Goal: Information Seeking & Learning: Learn about a topic

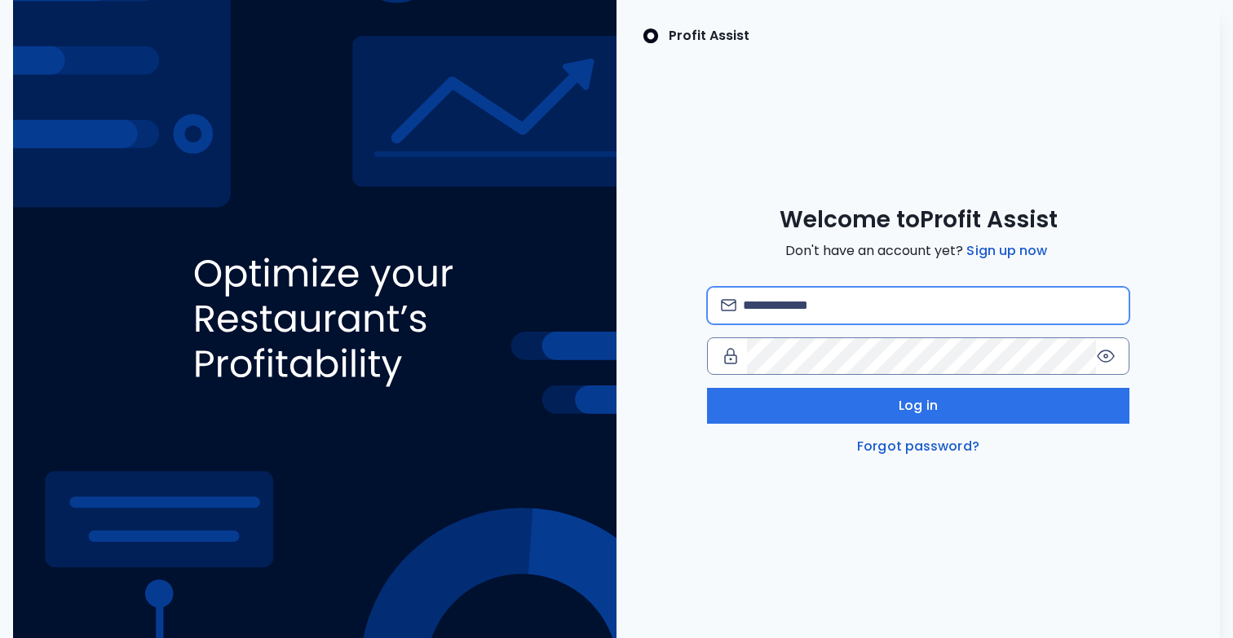
click at [797, 315] on input "email" at bounding box center [929, 306] width 373 height 36
type input "**********"
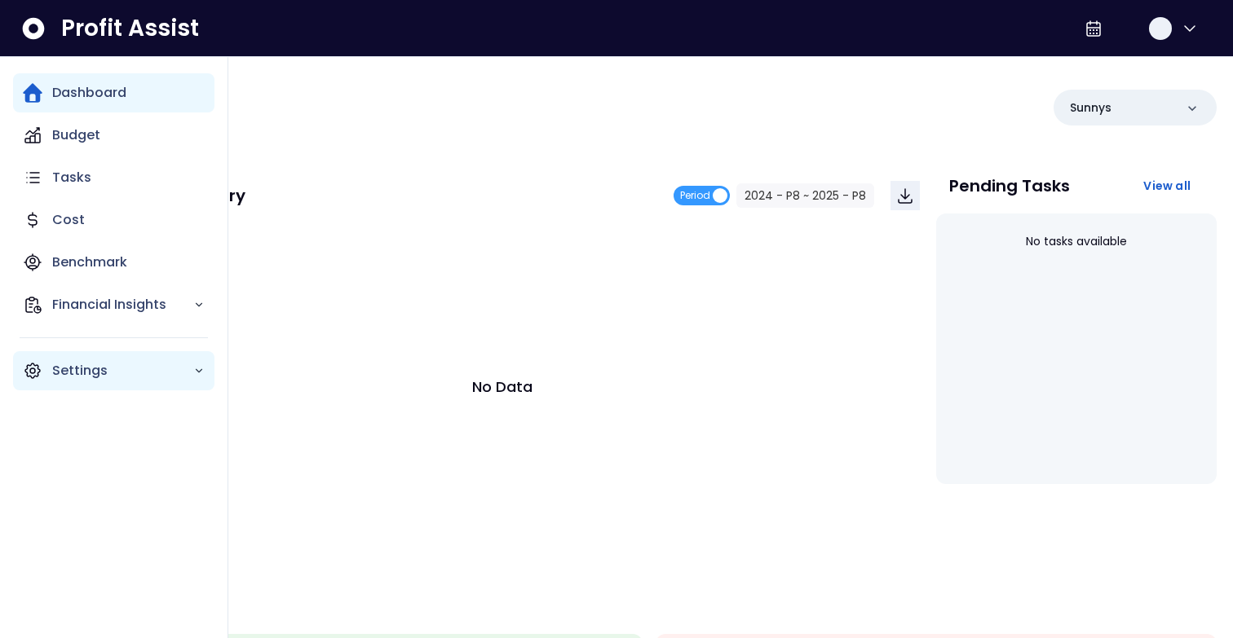
click at [40, 380] on icon "Main navigation" at bounding box center [33, 371] width 20 height 20
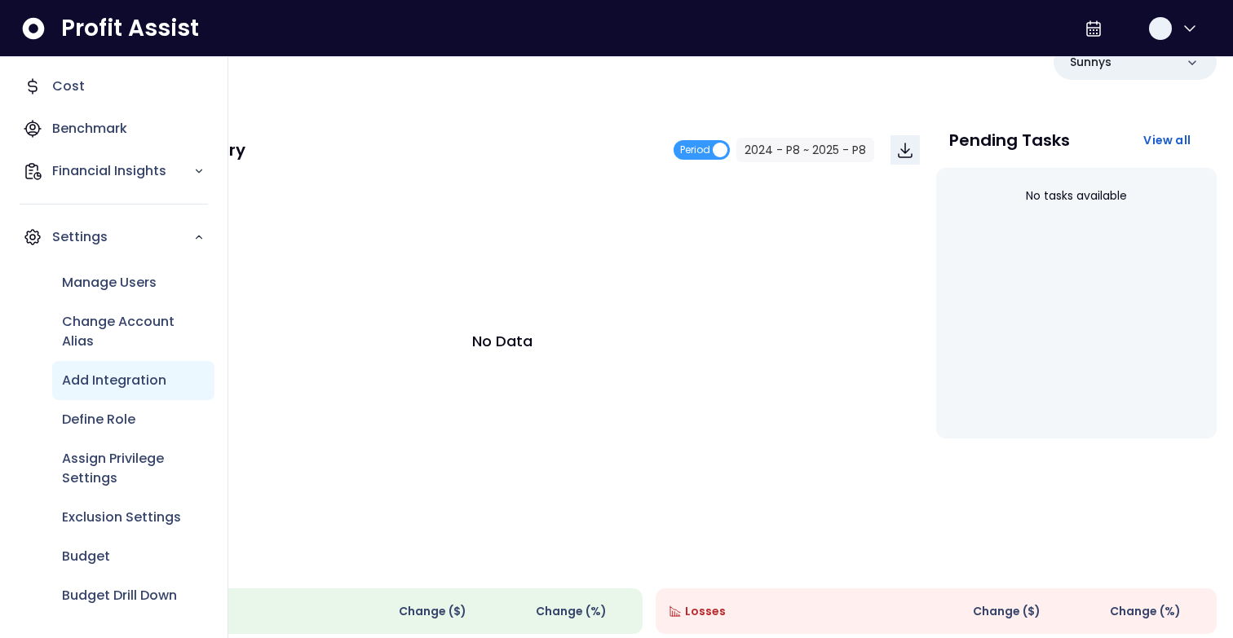
scroll to position [68, 0]
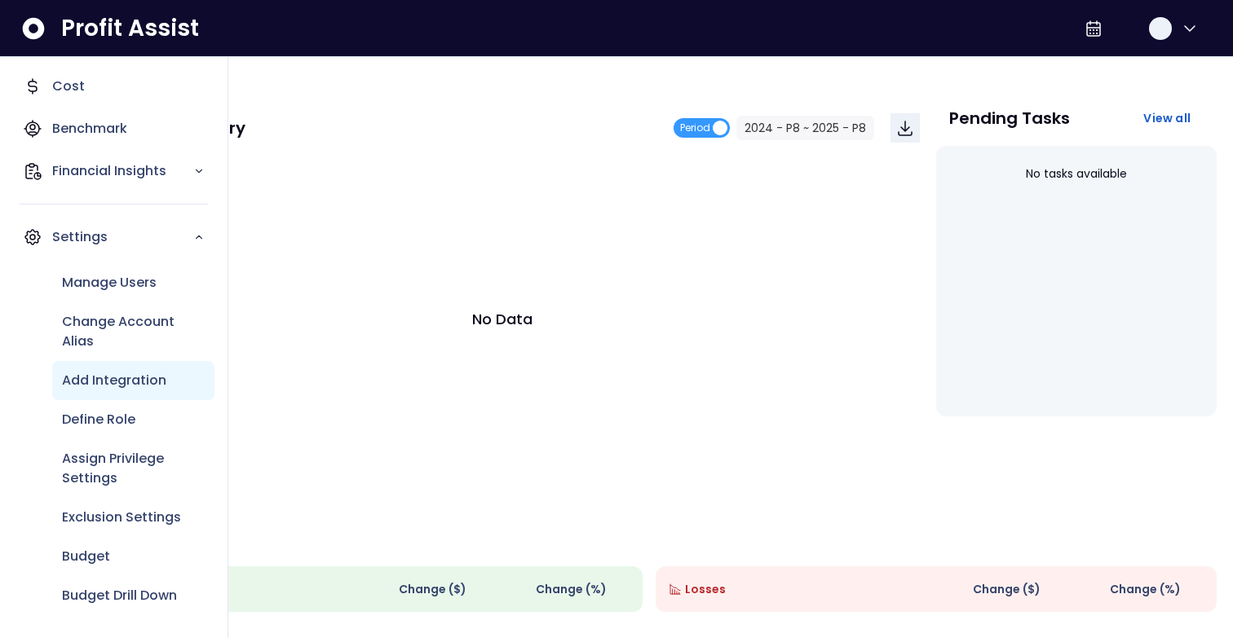
click at [127, 395] on div "Add Integration" at bounding box center [133, 380] width 162 height 39
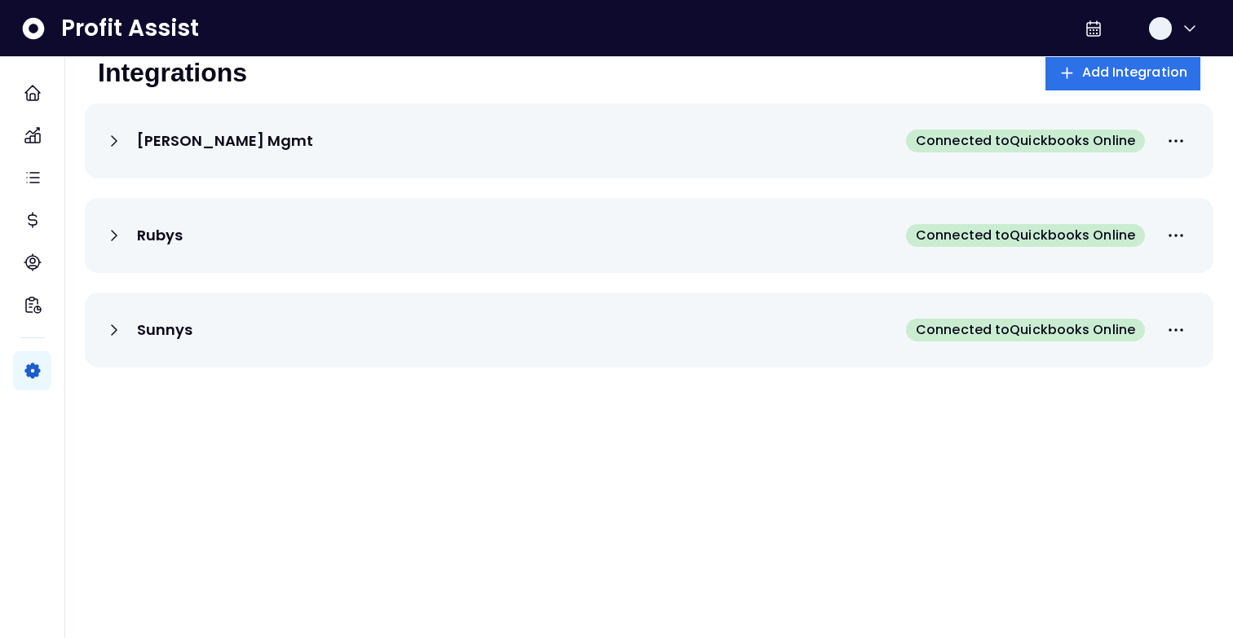
scroll to position [38, 0]
click at [113, 239] on icon at bounding box center [114, 236] width 5 height 10
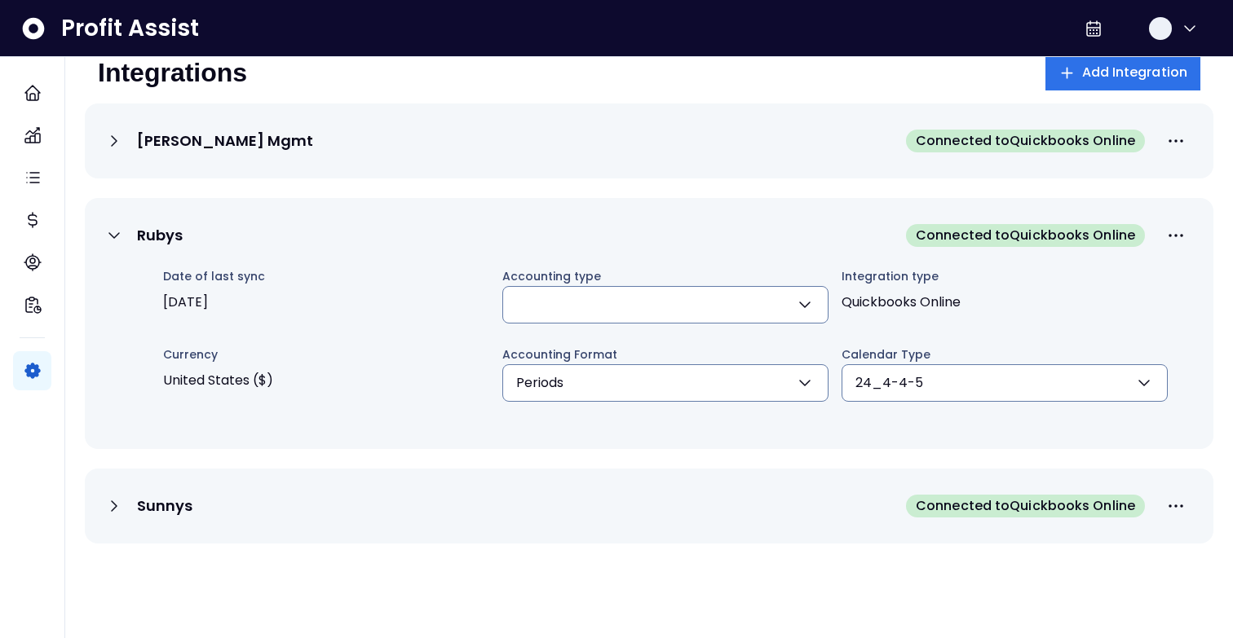
click at [603, 314] on button "button" at bounding box center [665, 304] width 326 height 37
click at [257, 206] on div "Rubys Connected to Quickbooks Online Date of last sync 2025-08-14 Accounting ty…" at bounding box center [649, 323] width 1128 height 251
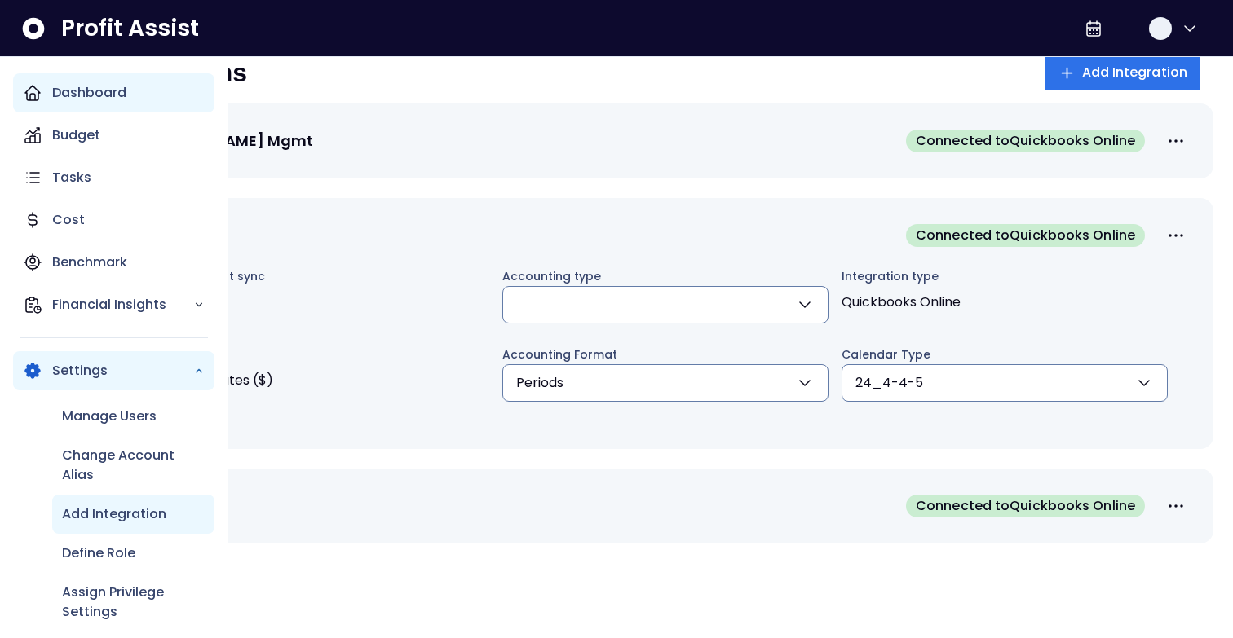
click at [26, 95] on icon "Main navigation" at bounding box center [32, 93] width 15 height 15
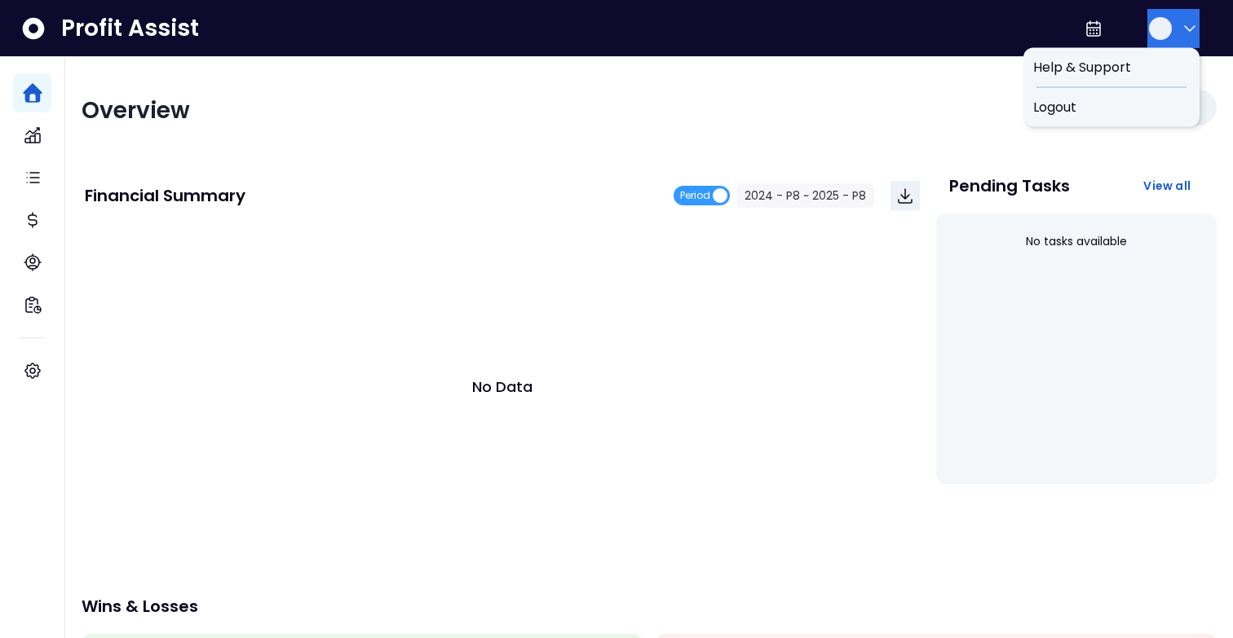
click at [1180, 23] on icon "button" at bounding box center [1190, 29] width 20 height 20
click at [1136, 101] on span "Logout" at bounding box center [1111, 108] width 157 height 20
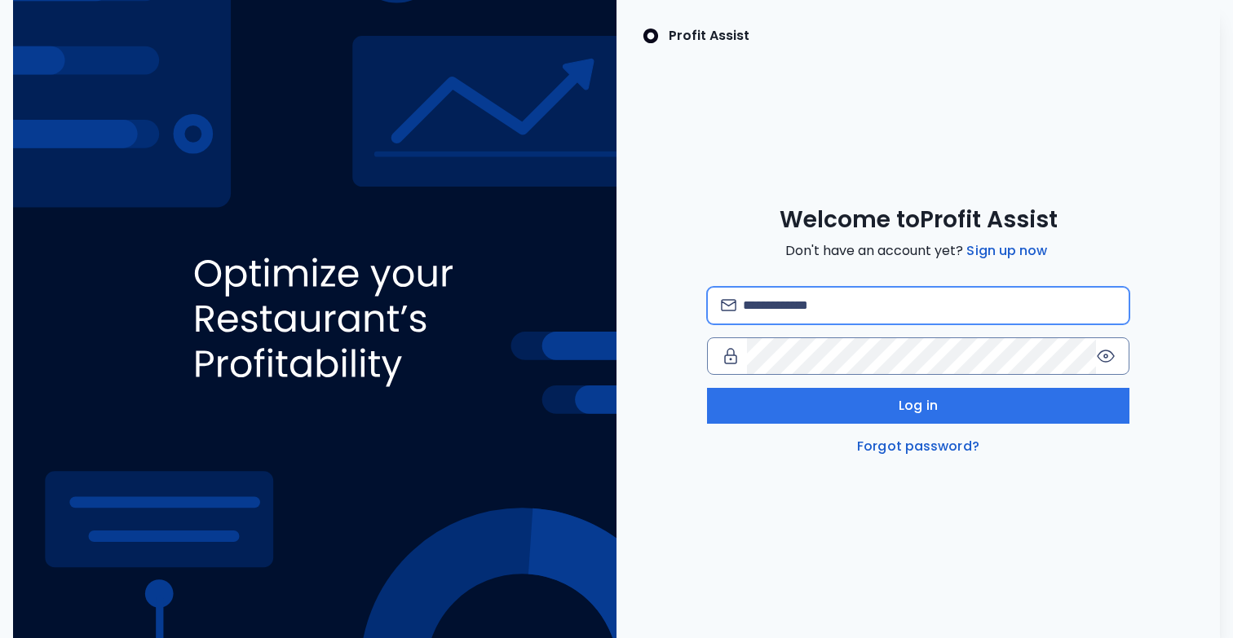
click at [825, 320] on input "email" at bounding box center [929, 306] width 373 height 36
type input "**********"
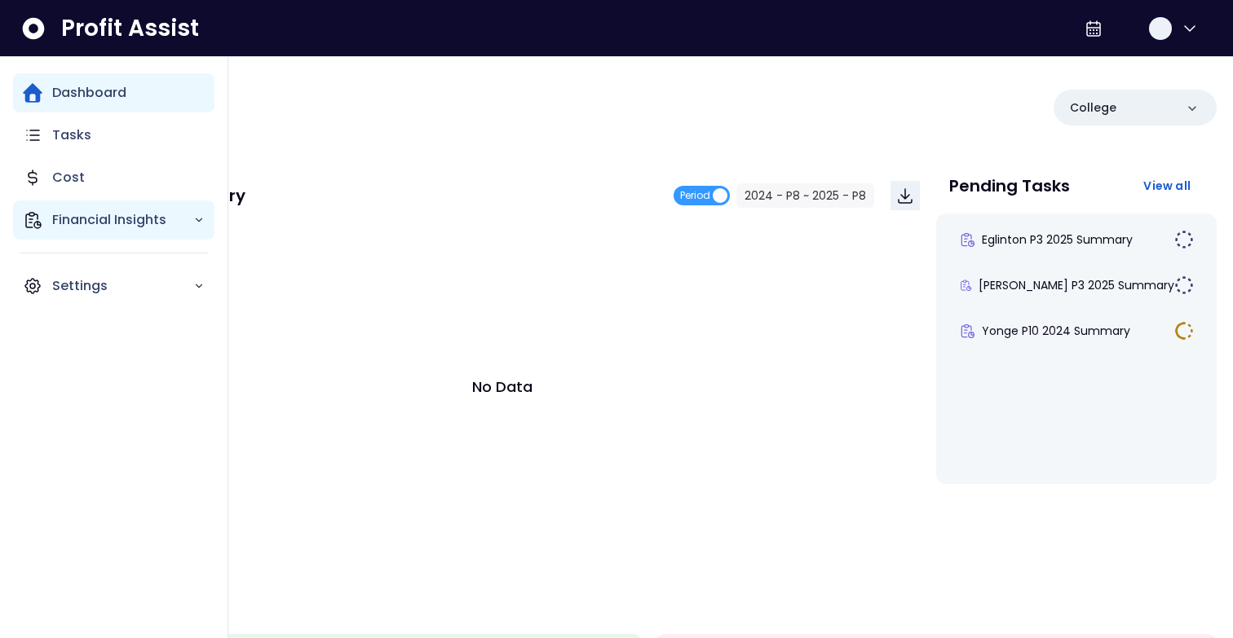
click at [44, 217] on div "Financial Insights" at bounding box center [113, 220] width 201 height 39
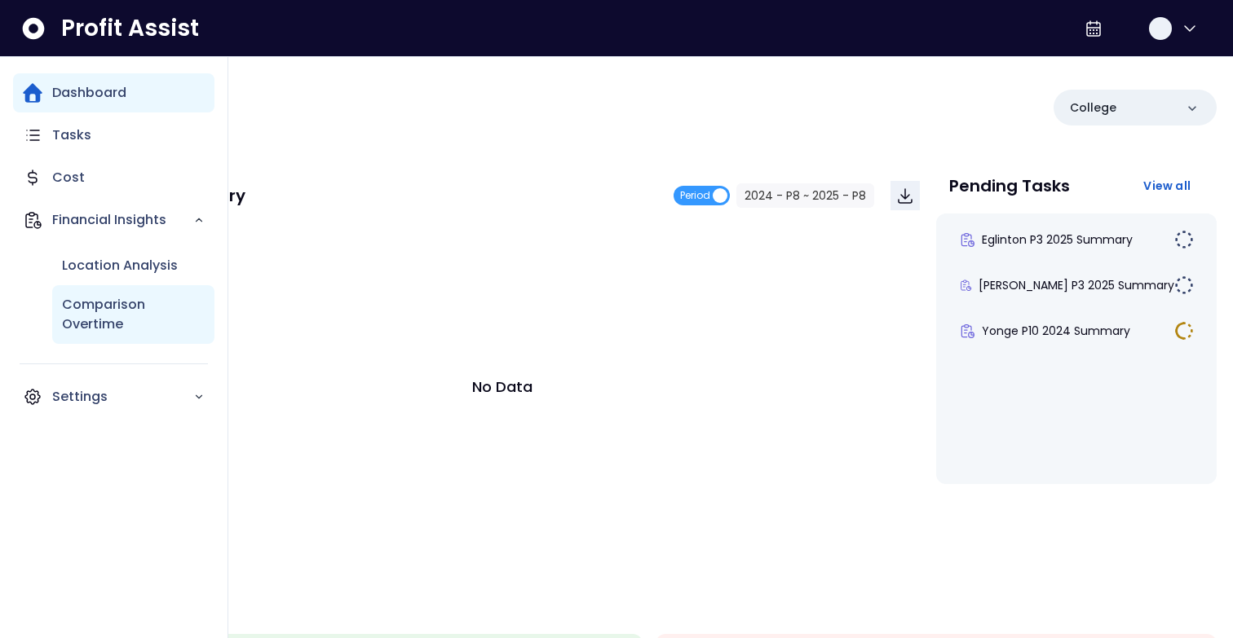
click at [108, 308] on p "Comparison Overtime" at bounding box center [133, 314] width 143 height 39
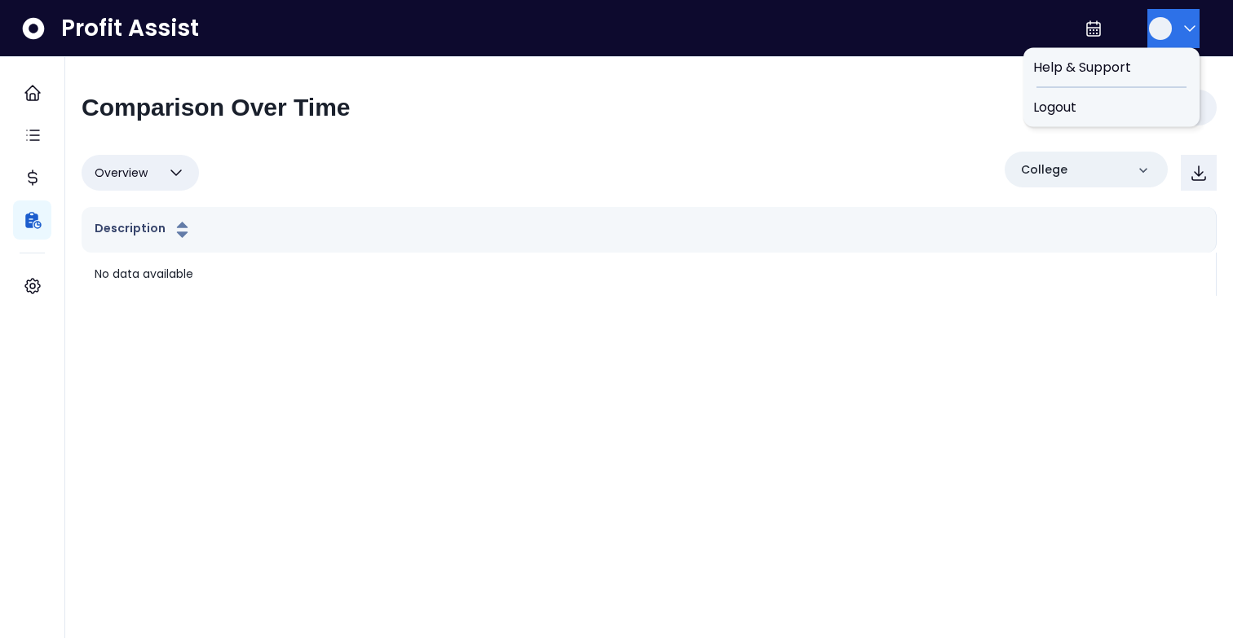
click at [1184, 26] on icon "button" at bounding box center [1189, 28] width 10 height 5
click at [1138, 98] on span "Logout" at bounding box center [1111, 108] width 157 height 20
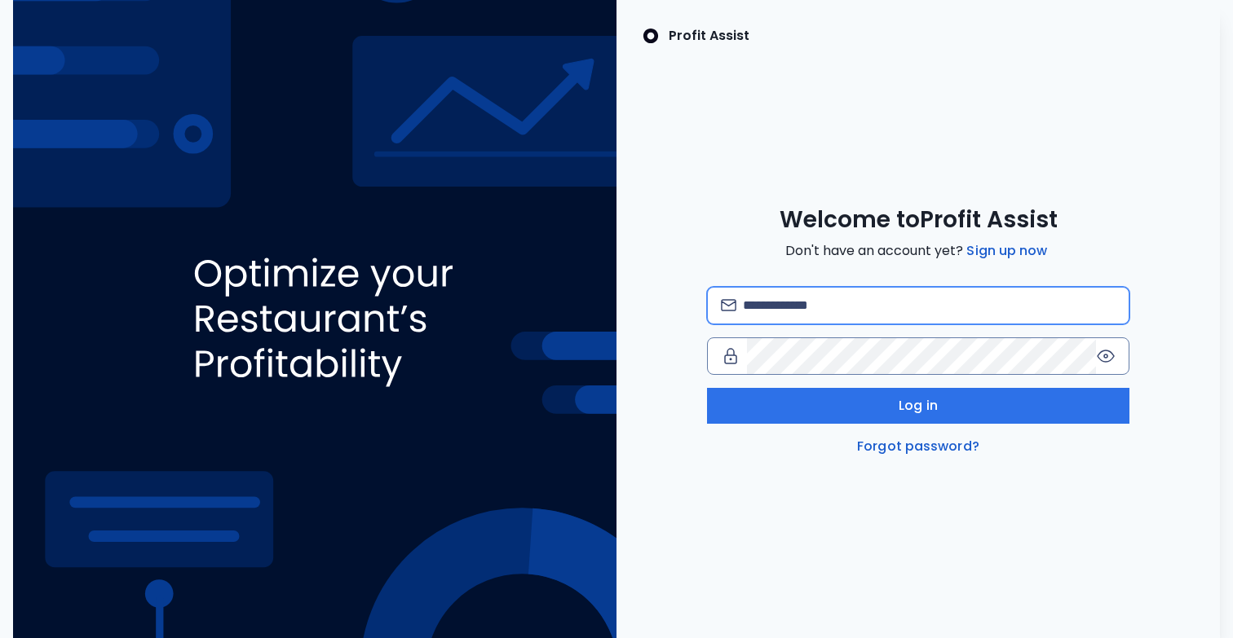
click at [887, 302] on input "email" at bounding box center [929, 306] width 373 height 36
type input "**********"
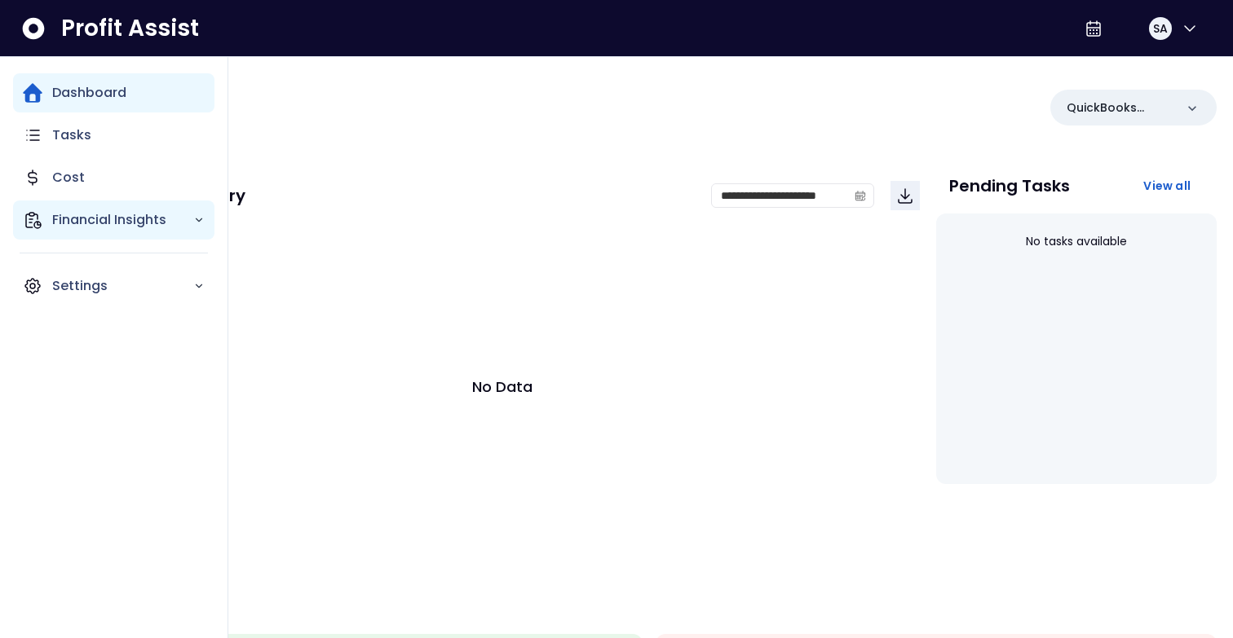
click at [43, 227] on div "Financial Insights" at bounding box center [113, 220] width 201 height 39
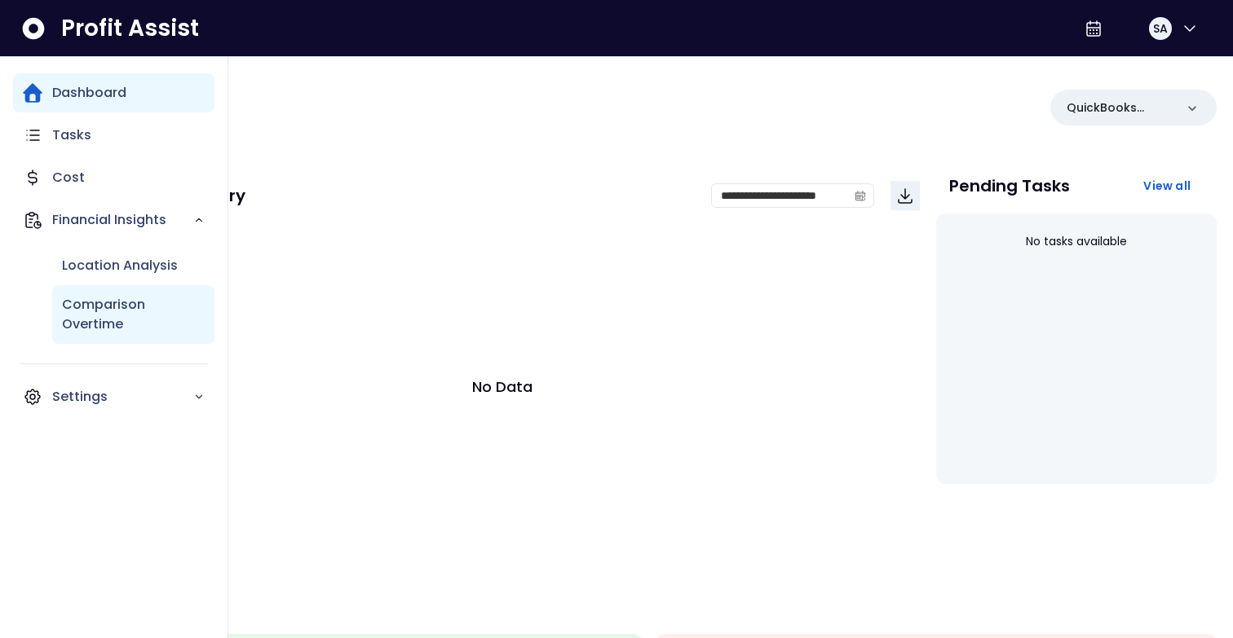
click at [89, 307] on p "Comparison Overtime" at bounding box center [133, 314] width 143 height 39
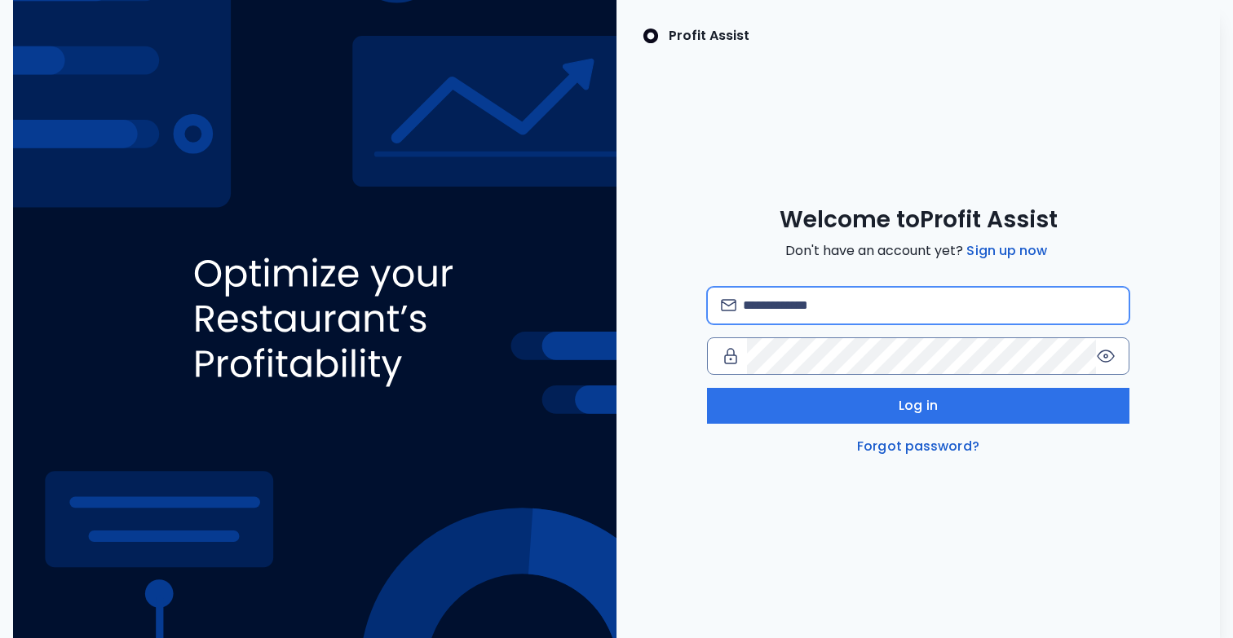
click at [836, 308] on input "email" at bounding box center [929, 306] width 373 height 36
type input "**********"
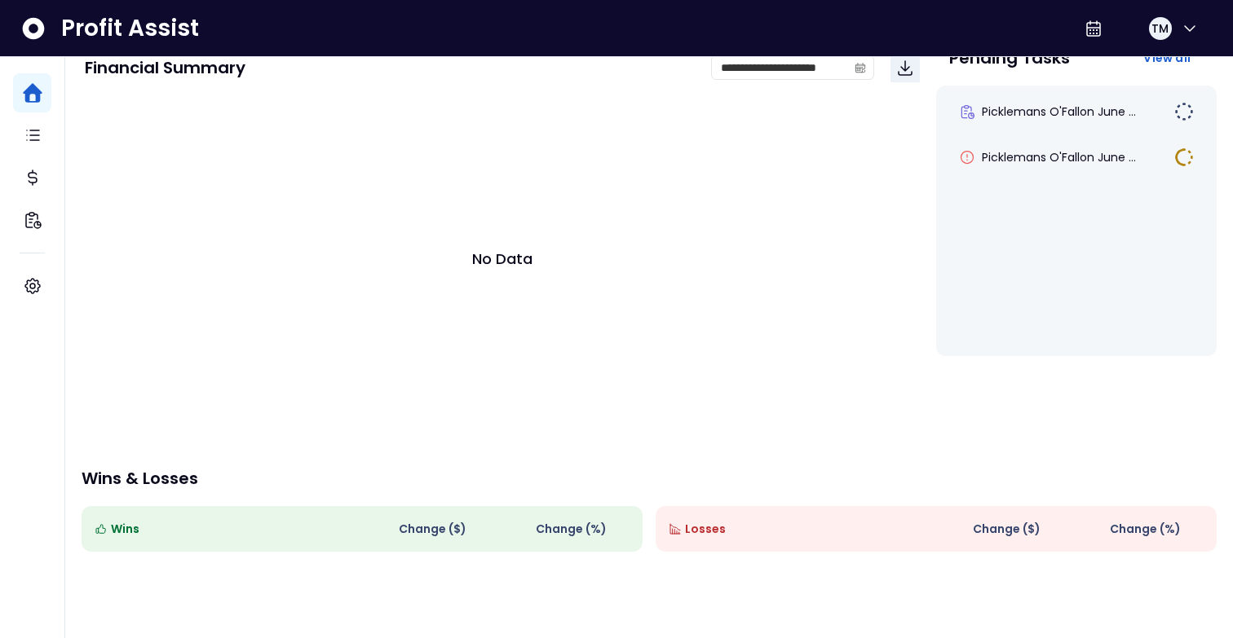
scroll to position [57, 0]
